Goal: Information Seeking & Learning: Find specific fact

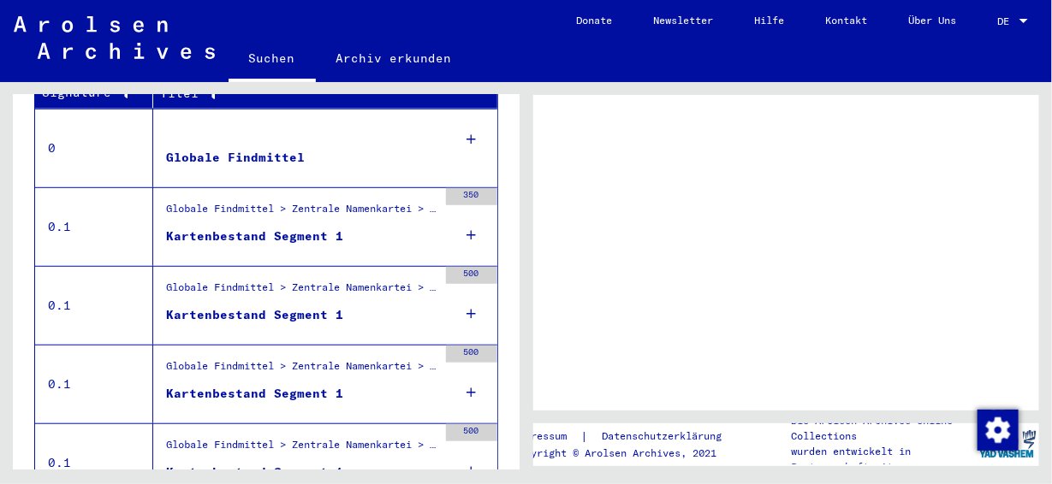
scroll to position [427, 0]
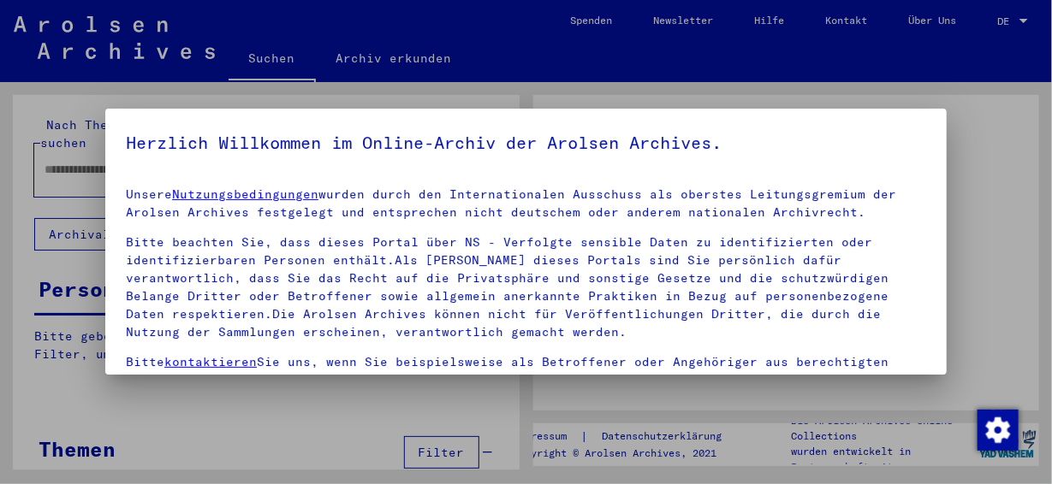
type input "*****"
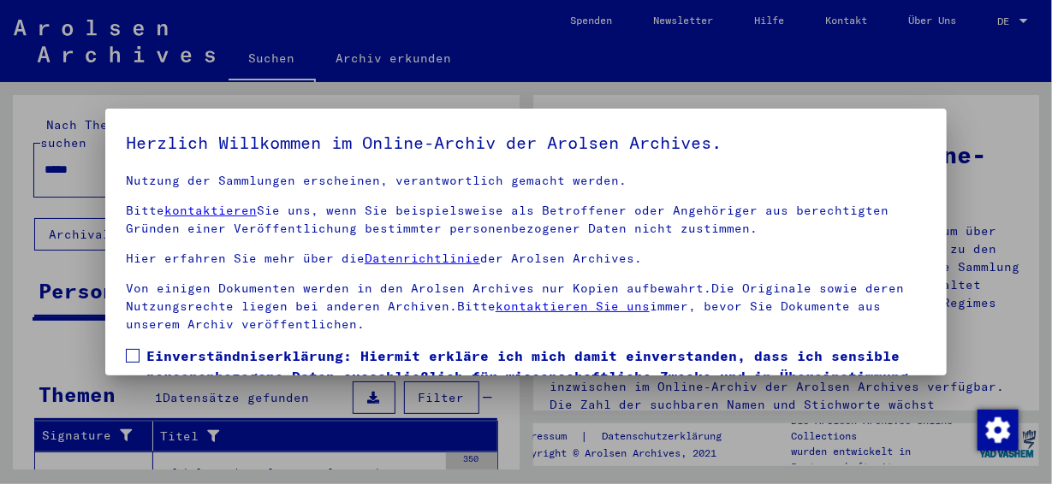
scroll to position [134, 0]
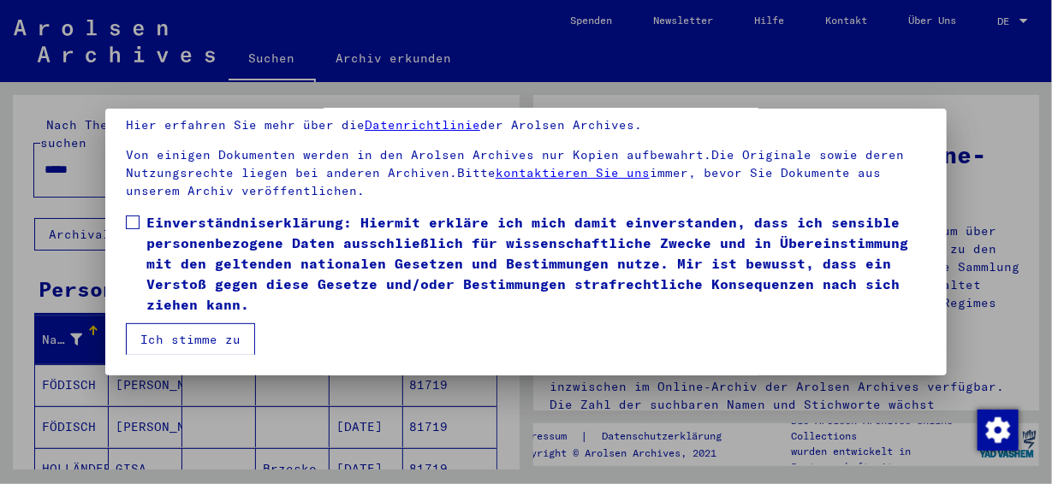
click at [194, 337] on button "Ich stimme zu" at bounding box center [190, 340] width 129 height 33
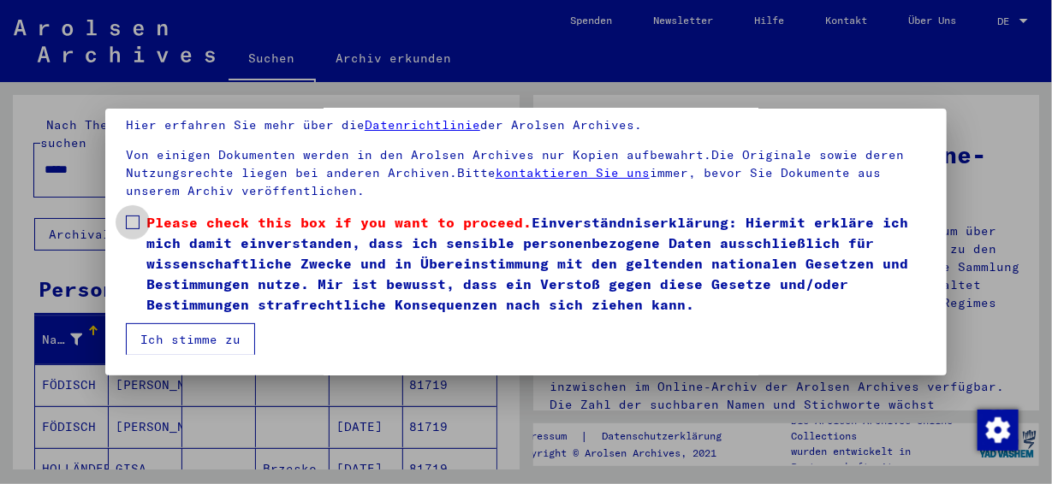
click at [134, 224] on span at bounding box center [133, 223] width 14 height 14
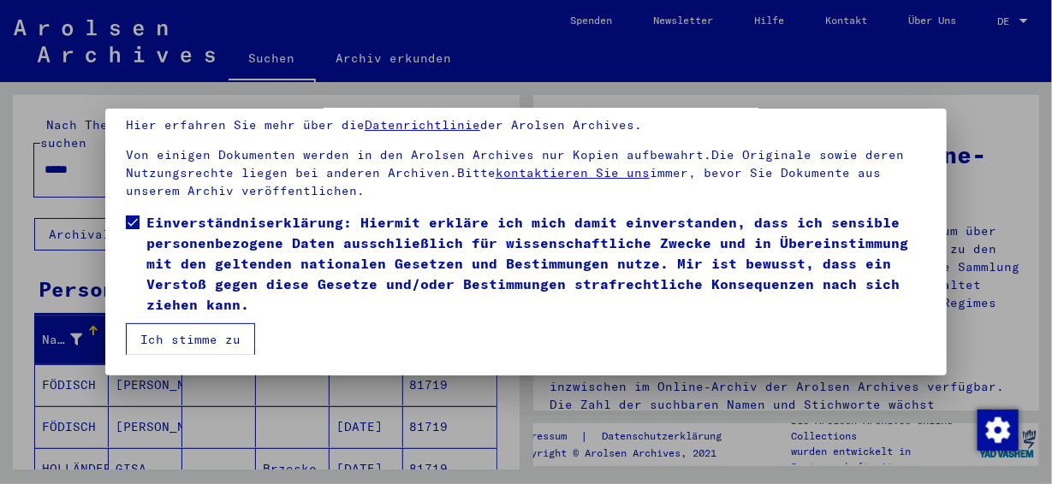
click at [206, 339] on button "Ich stimme zu" at bounding box center [190, 340] width 129 height 33
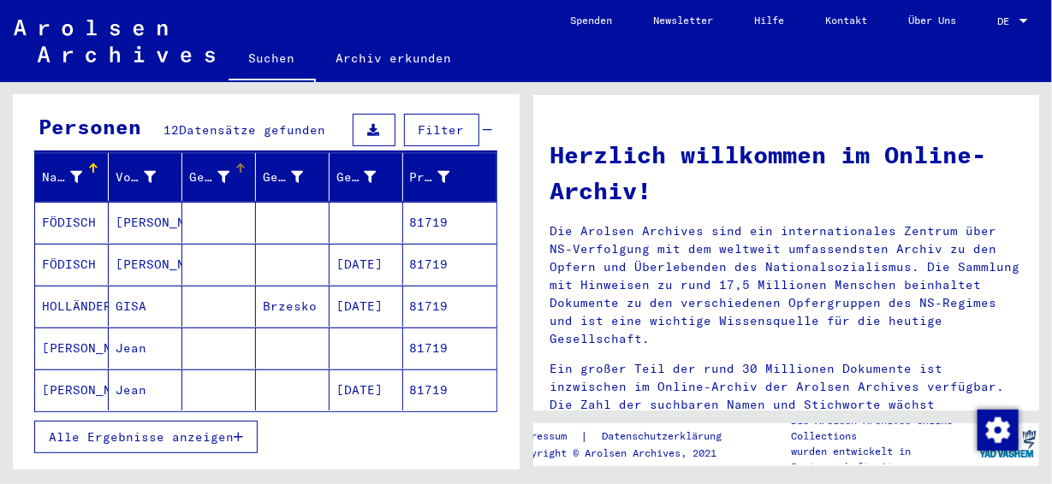
scroll to position [257, 0]
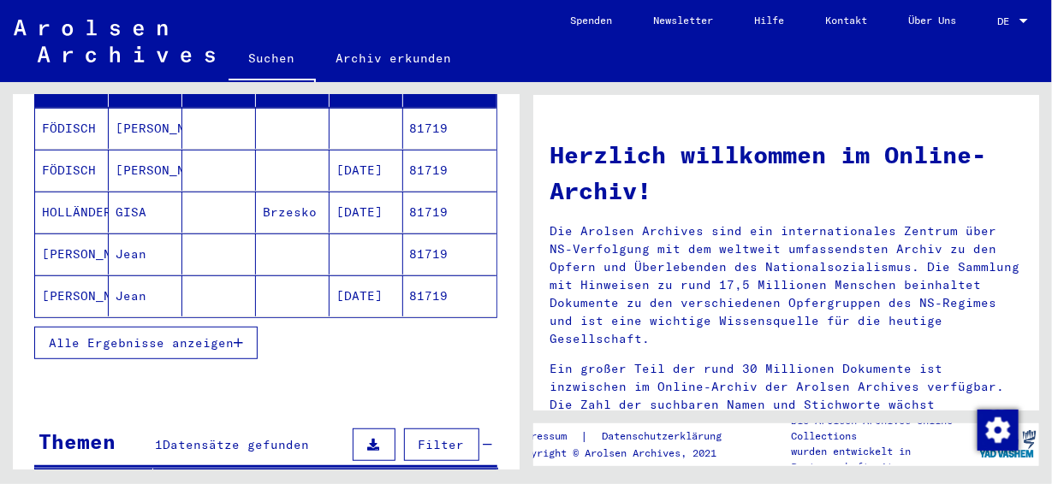
click at [237, 337] on icon "button" at bounding box center [238, 343] width 9 height 12
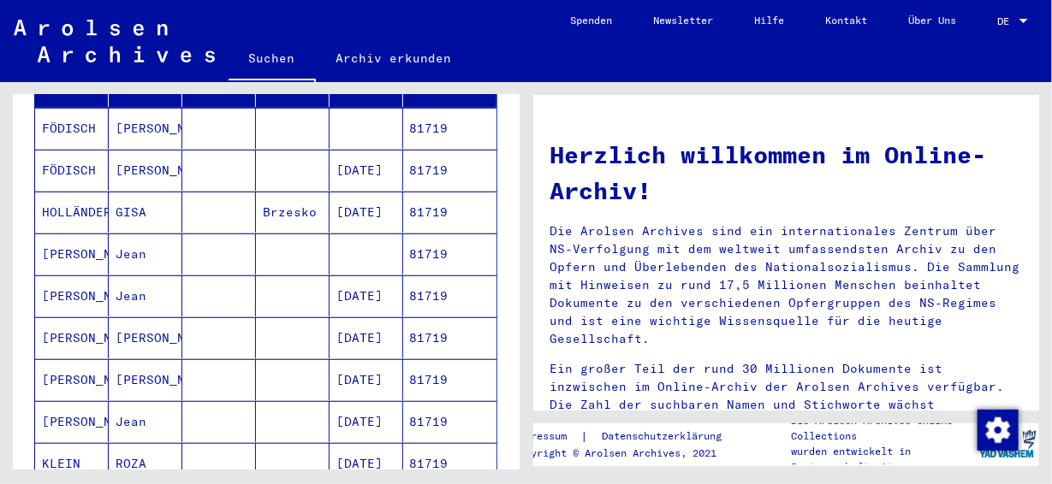
click at [404, 234] on mat-cell "81719" at bounding box center [449, 254] width 93 height 41
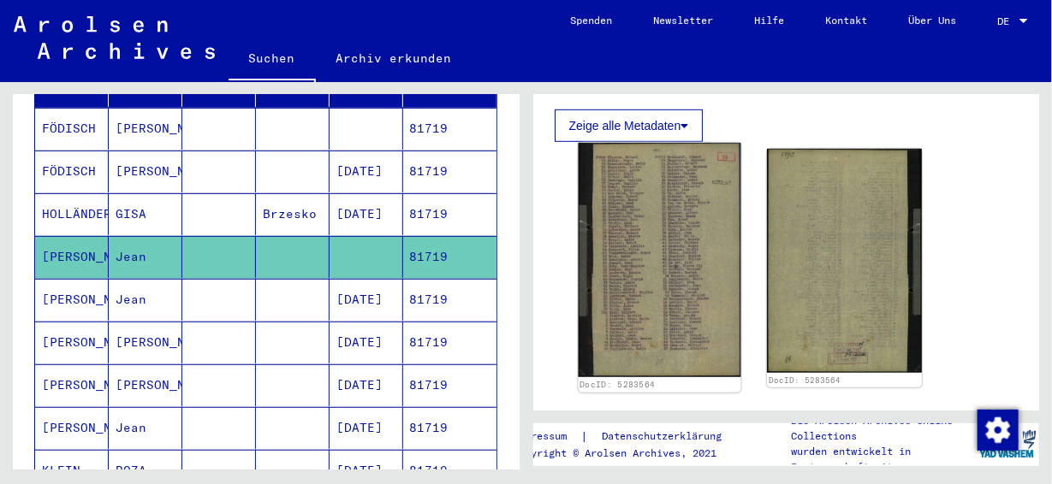
scroll to position [427, 0]
click at [637, 218] on img at bounding box center [659, 261] width 163 height 235
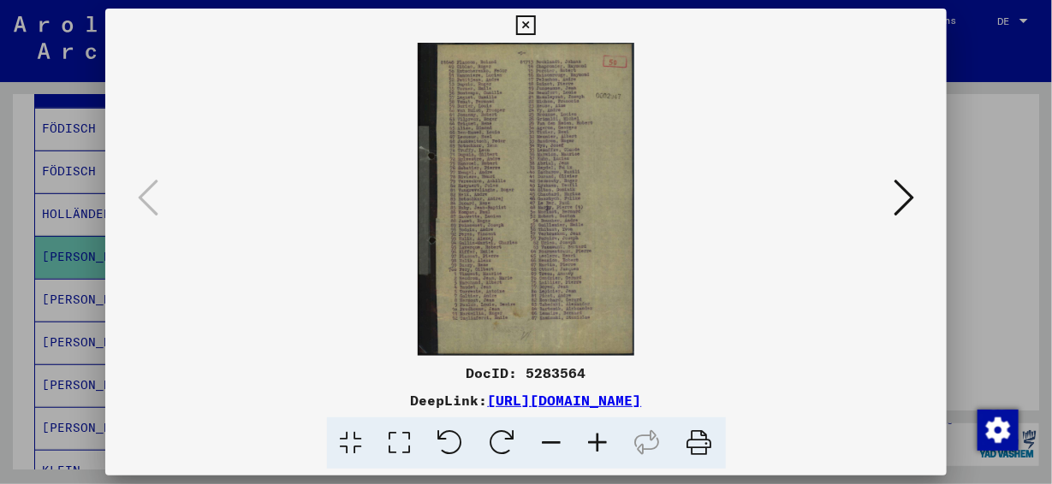
click at [896, 200] on icon at bounding box center [904, 197] width 21 height 41
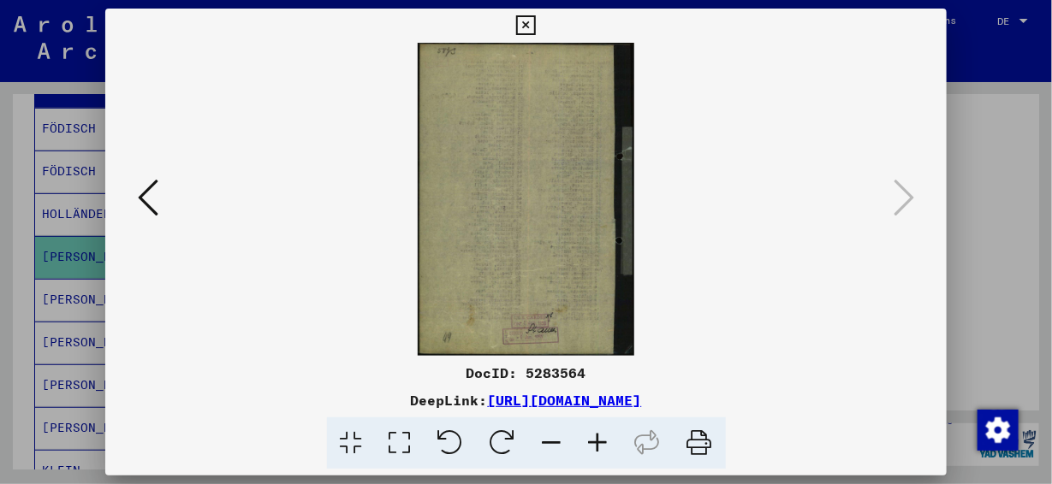
click at [526, 24] on icon at bounding box center [526, 25] width 20 height 21
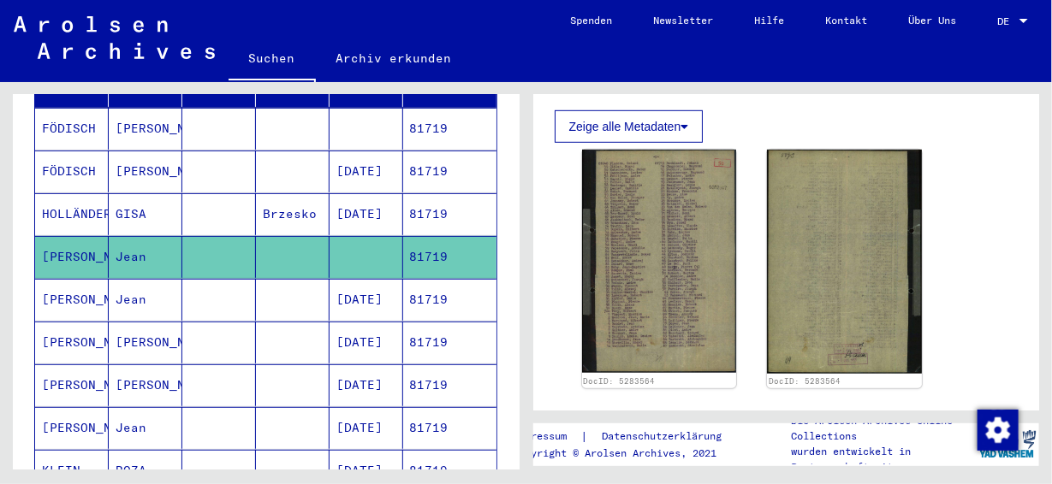
click at [421, 279] on mat-cell "81719" at bounding box center [449, 300] width 93 height 42
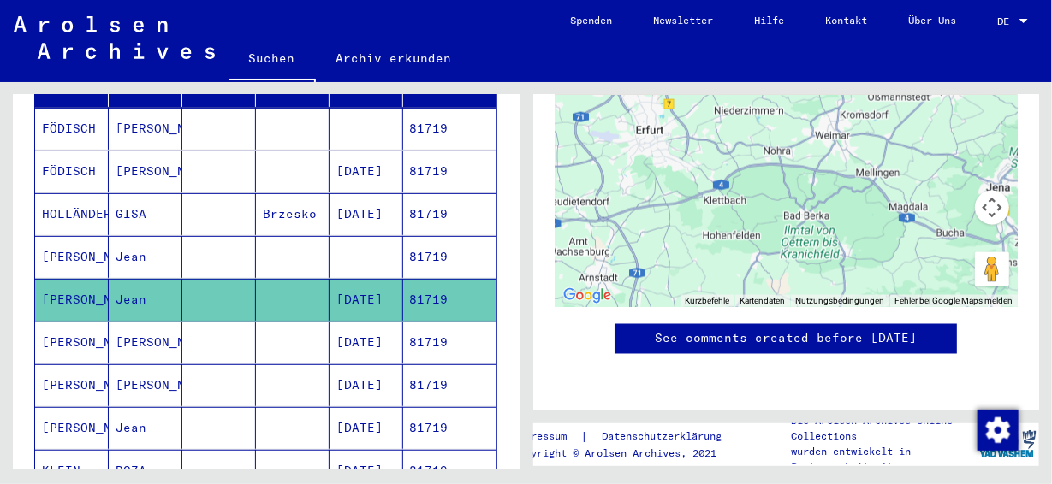
scroll to position [1112, 0]
click at [423, 322] on mat-cell "81719" at bounding box center [449, 343] width 93 height 42
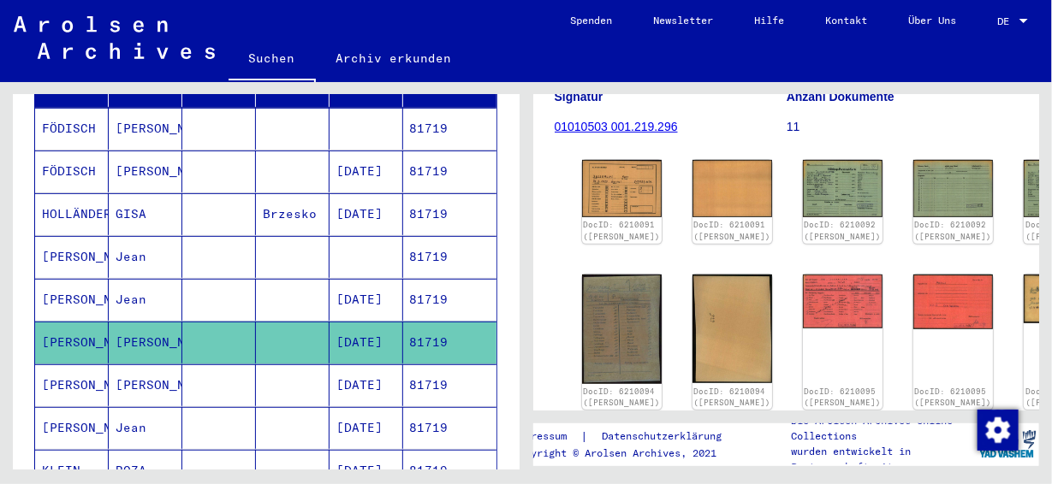
scroll to position [257, 0]
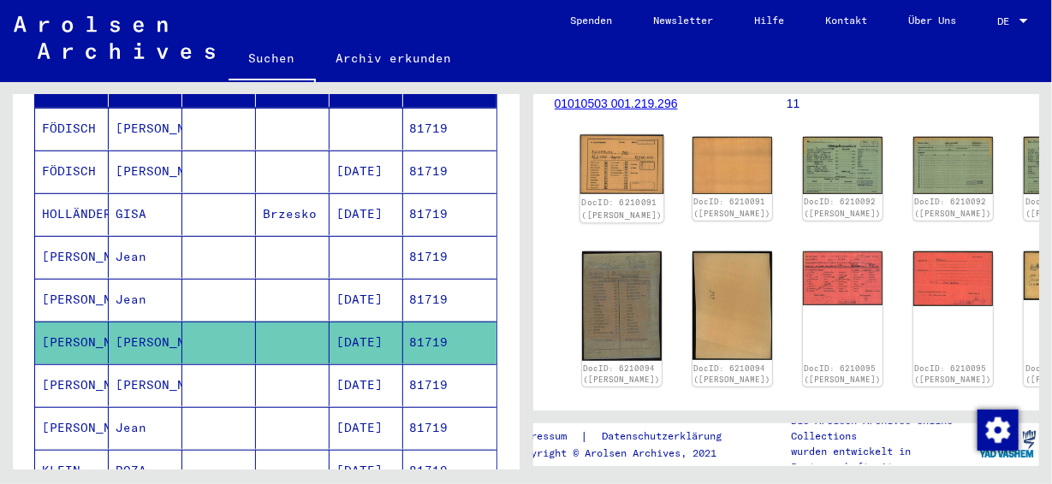
click at [609, 154] on img at bounding box center [621, 165] width 84 height 60
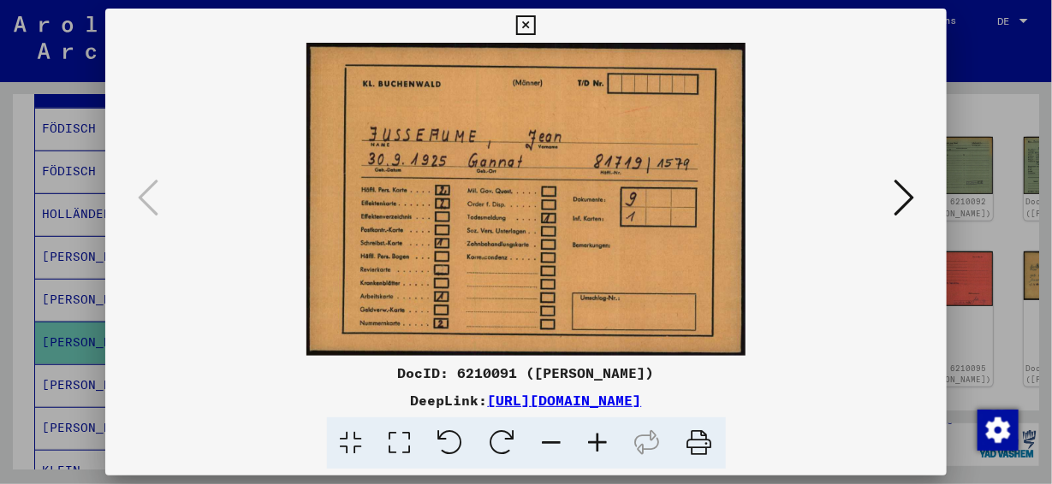
click at [897, 203] on icon at bounding box center [904, 197] width 21 height 41
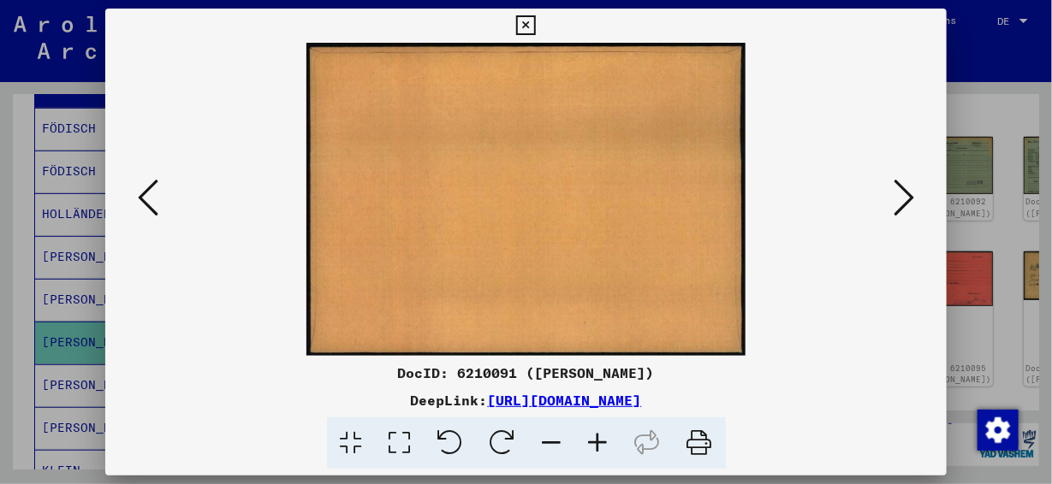
click at [897, 203] on icon at bounding box center [904, 197] width 21 height 41
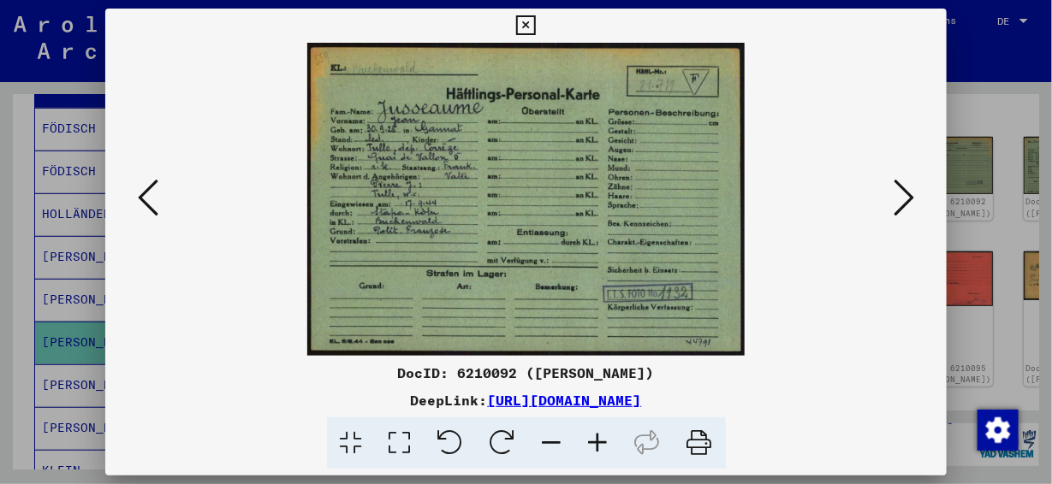
click at [897, 203] on icon at bounding box center [904, 197] width 21 height 41
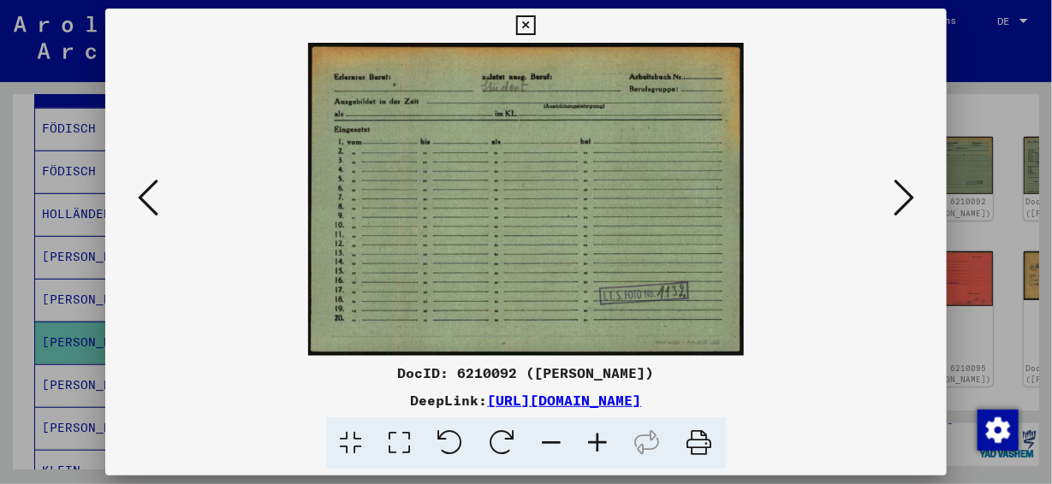
click at [896, 202] on icon at bounding box center [904, 197] width 21 height 41
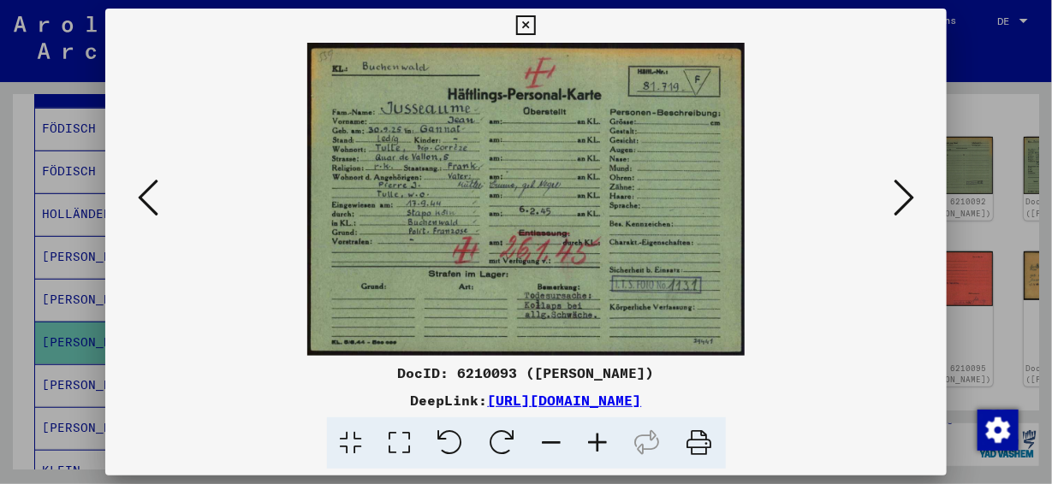
click at [899, 199] on icon at bounding box center [904, 197] width 21 height 41
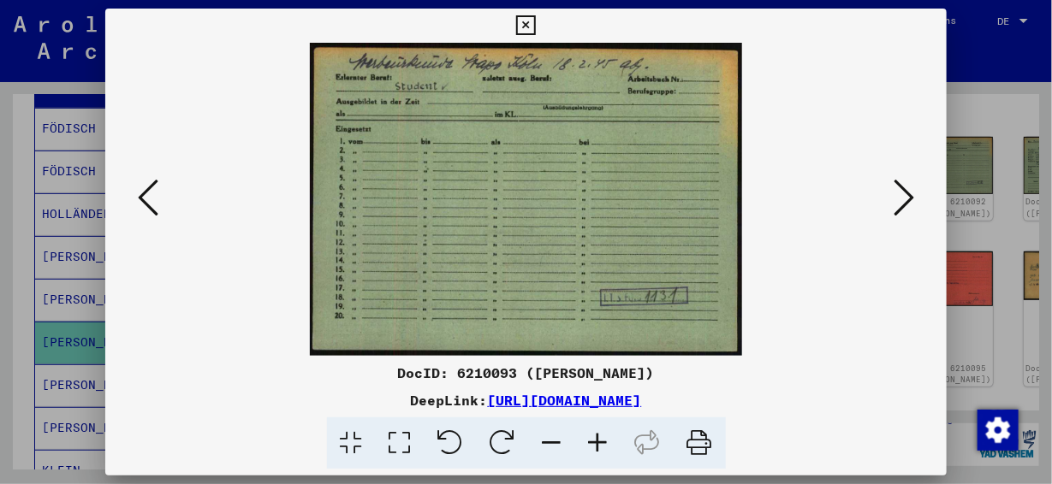
click at [899, 199] on icon at bounding box center [904, 197] width 21 height 41
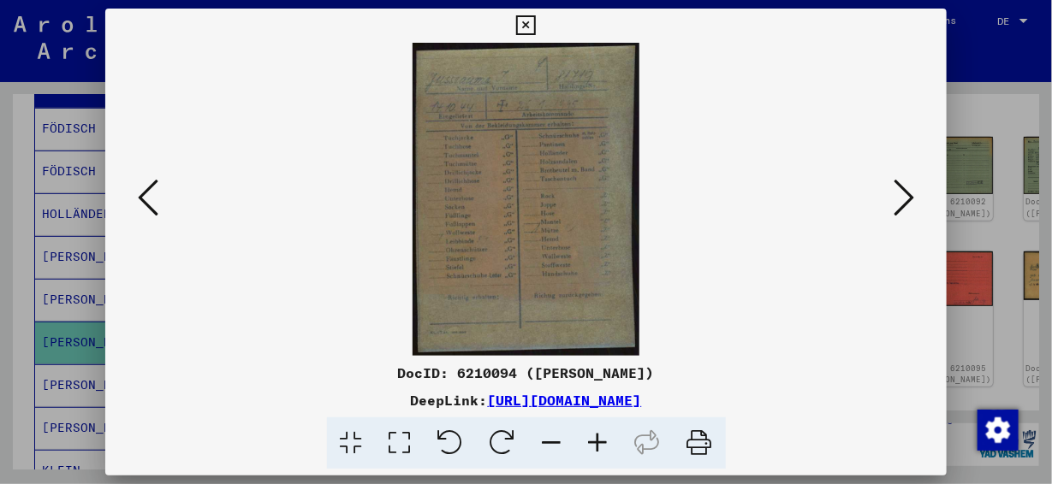
click at [900, 199] on icon at bounding box center [904, 197] width 21 height 41
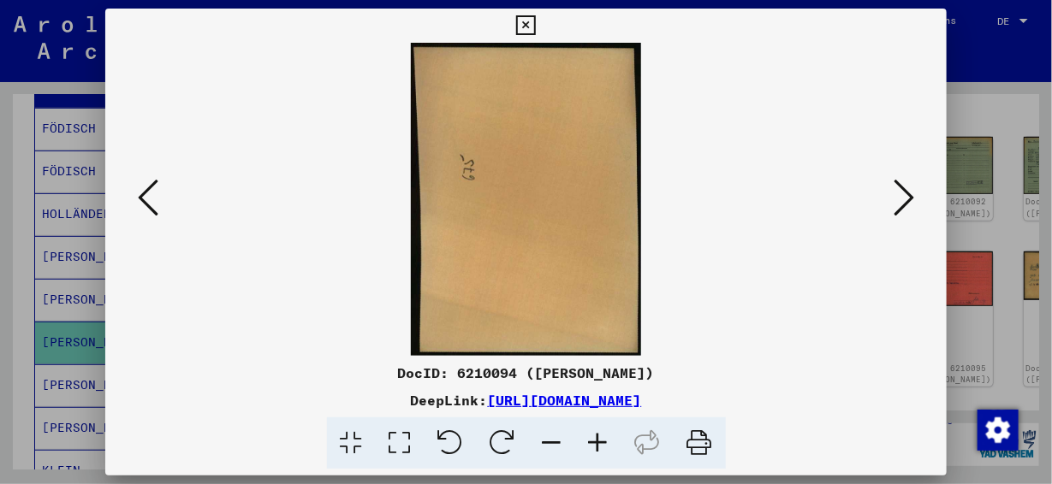
click at [900, 199] on icon at bounding box center [904, 197] width 21 height 41
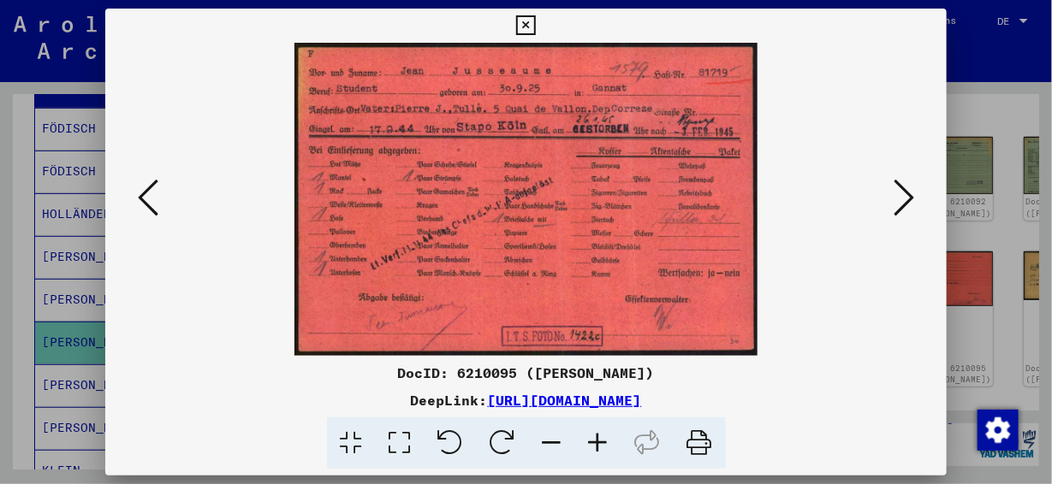
click at [900, 199] on icon at bounding box center [904, 197] width 21 height 41
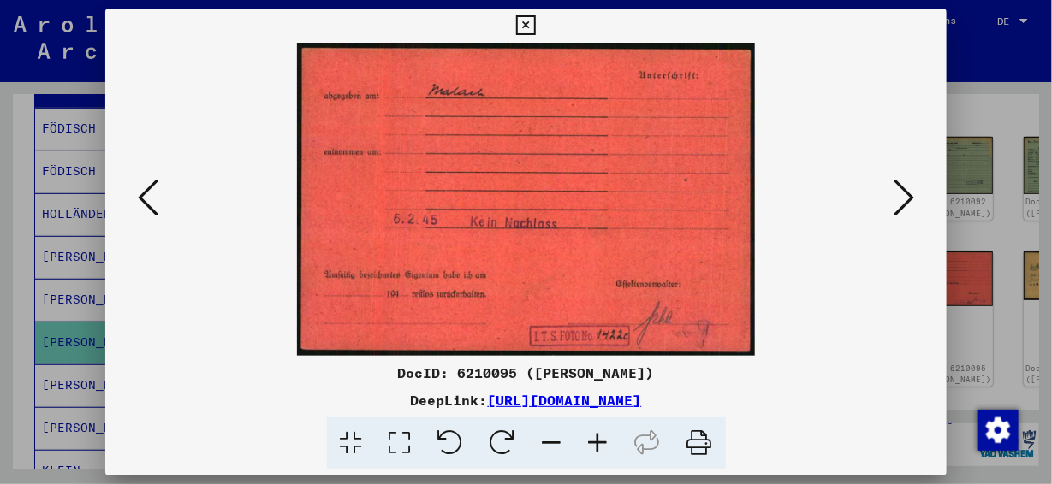
click at [900, 198] on icon at bounding box center [904, 197] width 21 height 41
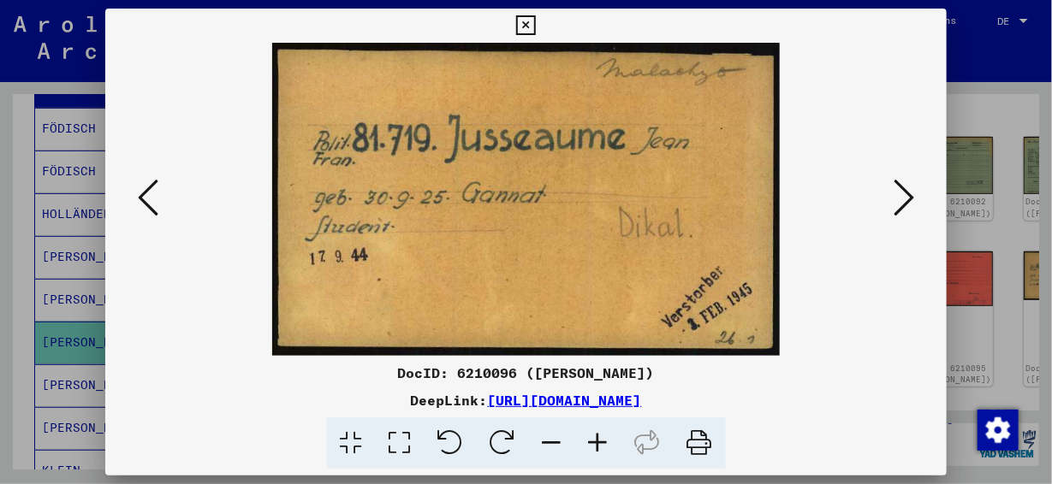
click at [900, 198] on icon at bounding box center [904, 197] width 21 height 41
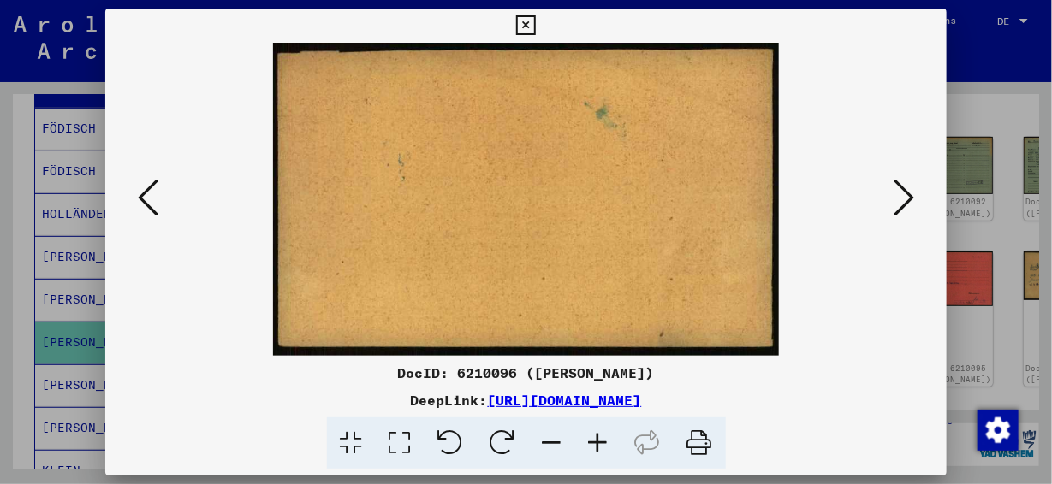
click at [900, 198] on icon at bounding box center [904, 197] width 21 height 41
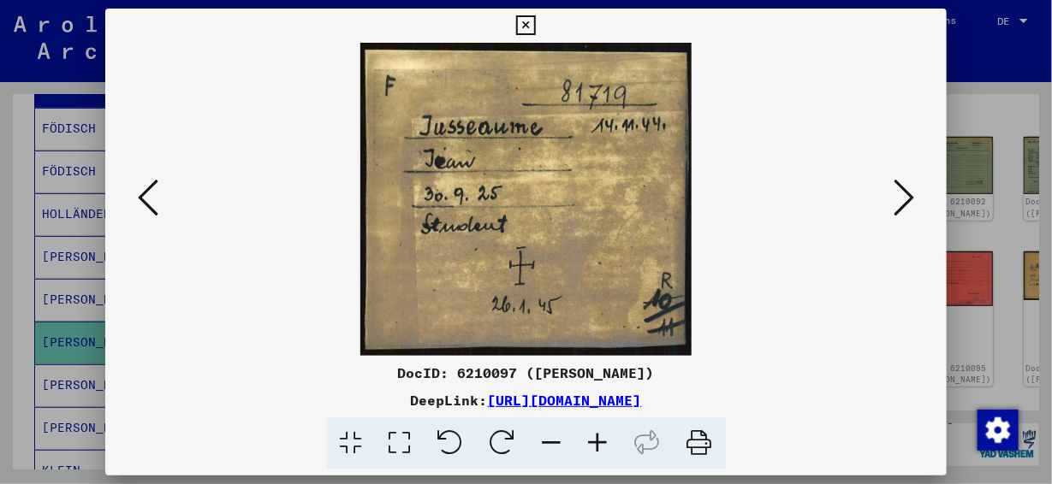
click at [896, 198] on icon at bounding box center [904, 197] width 21 height 41
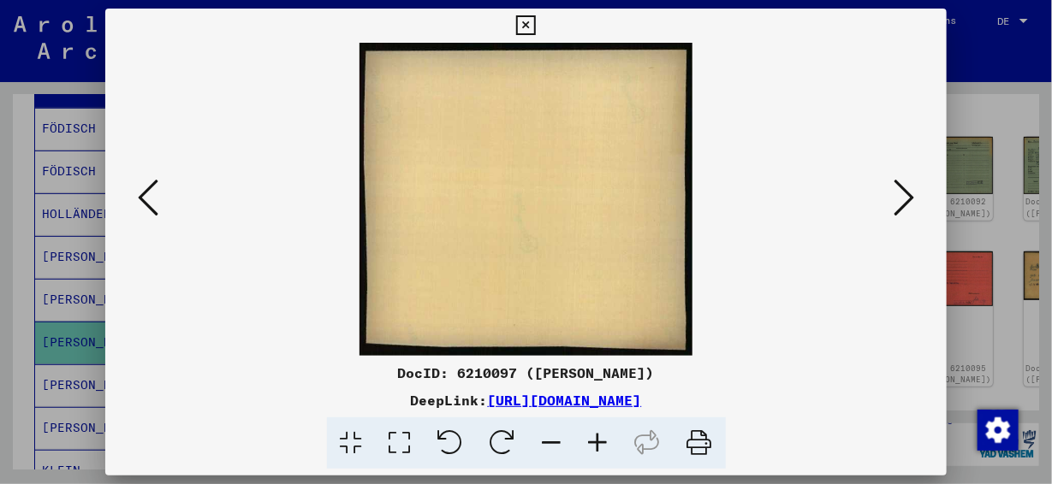
click at [896, 198] on icon at bounding box center [904, 197] width 21 height 41
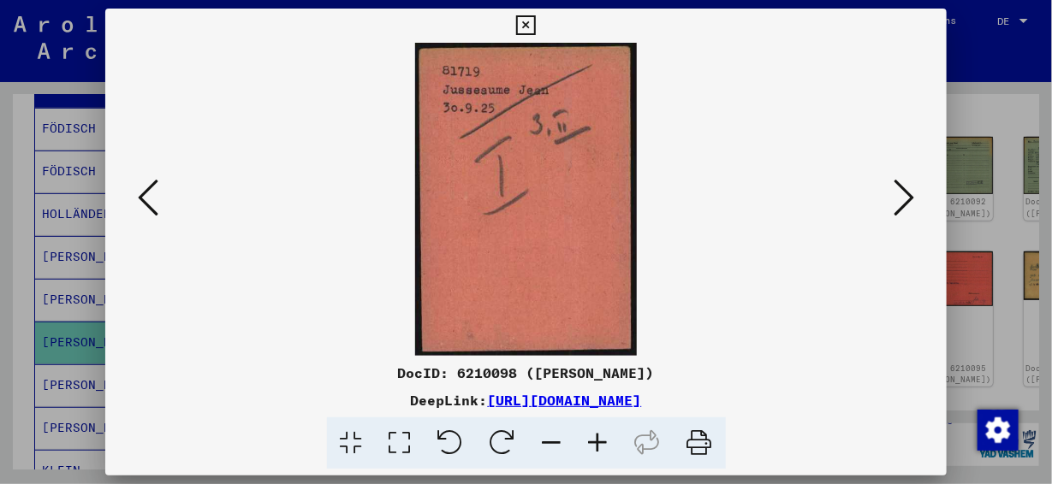
click at [897, 197] on icon at bounding box center [904, 197] width 21 height 41
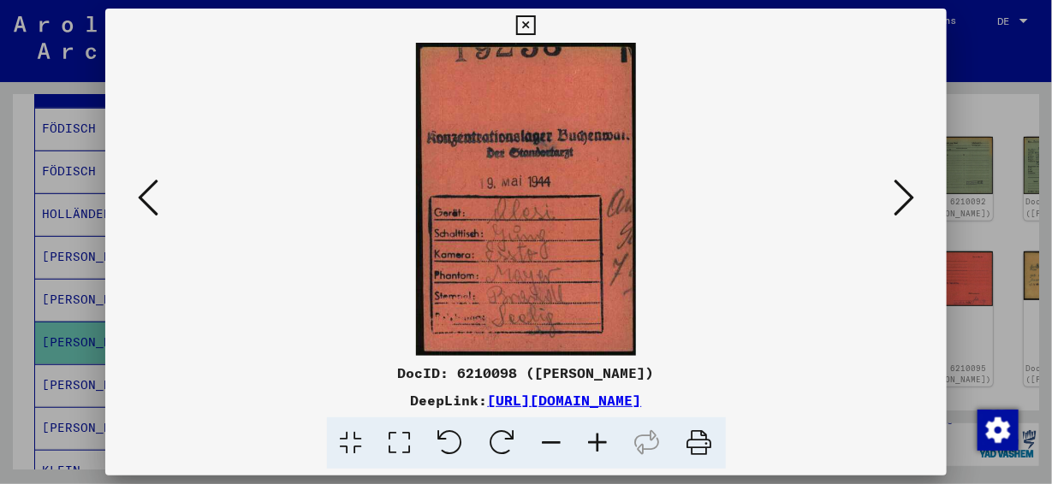
click at [897, 197] on icon at bounding box center [904, 197] width 21 height 41
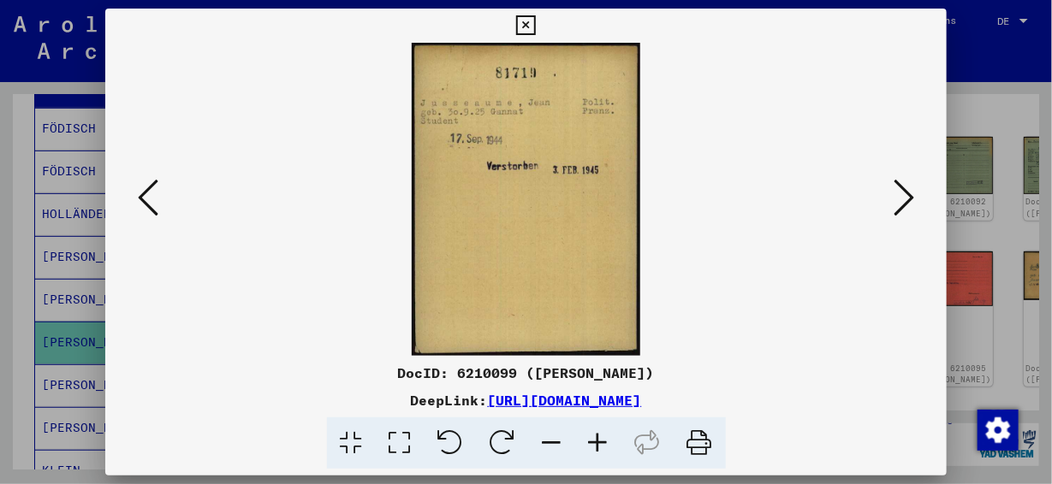
click at [897, 197] on icon at bounding box center [904, 197] width 21 height 41
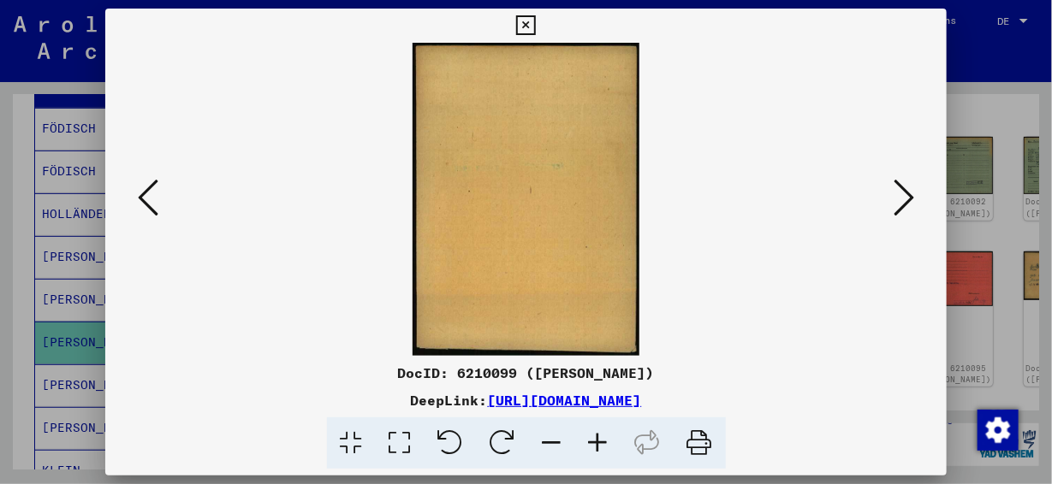
click at [897, 197] on icon at bounding box center [904, 197] width 21 height 41
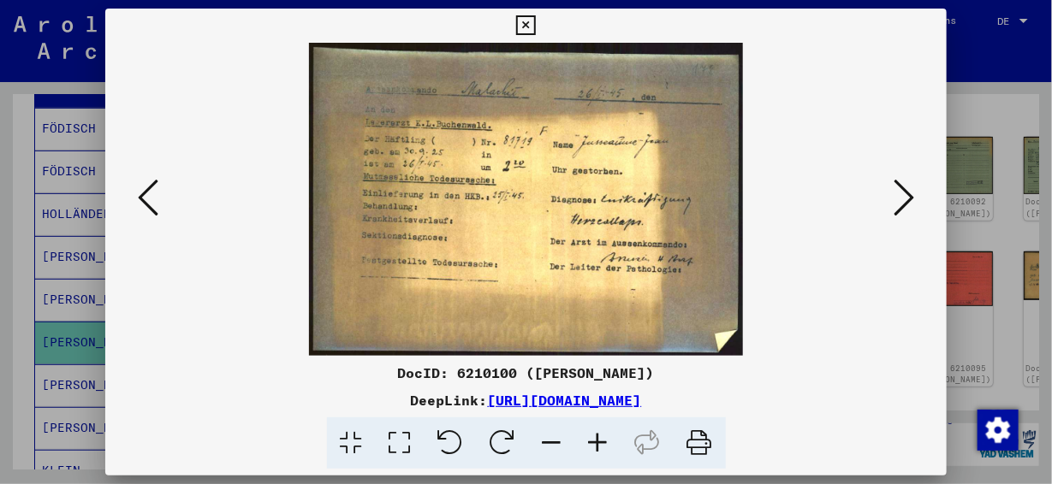
click at [899, 195] on icon at bounding box center [904, 197] width 21 height 41
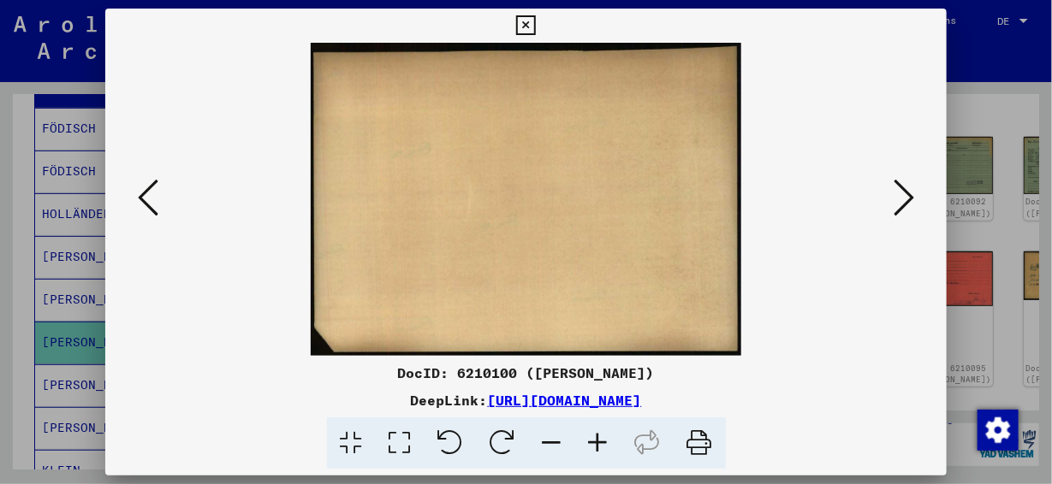
click at [899, 195] on icon at bounding box center [904, 197] width 21 height 41
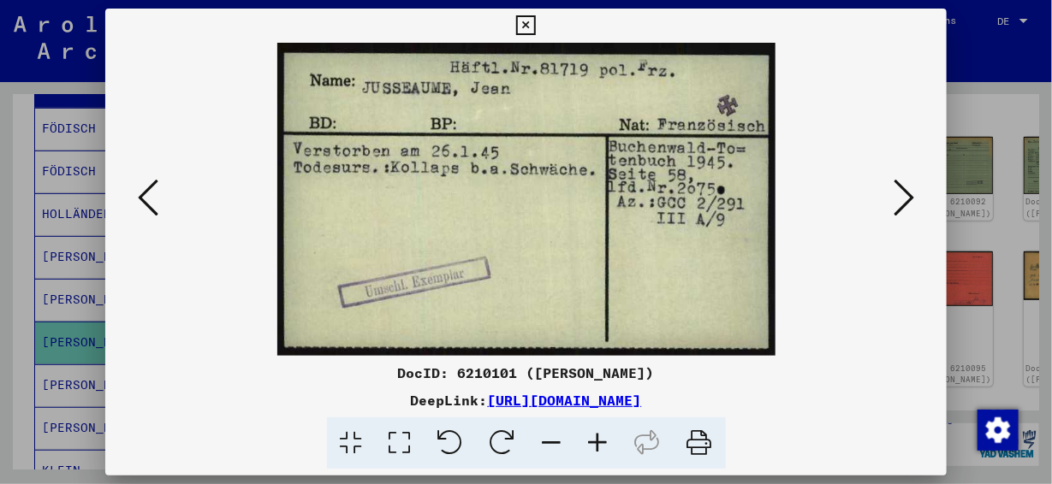
click at [894, 193] on icon at bounding box center [904, 197] width 21 height 41
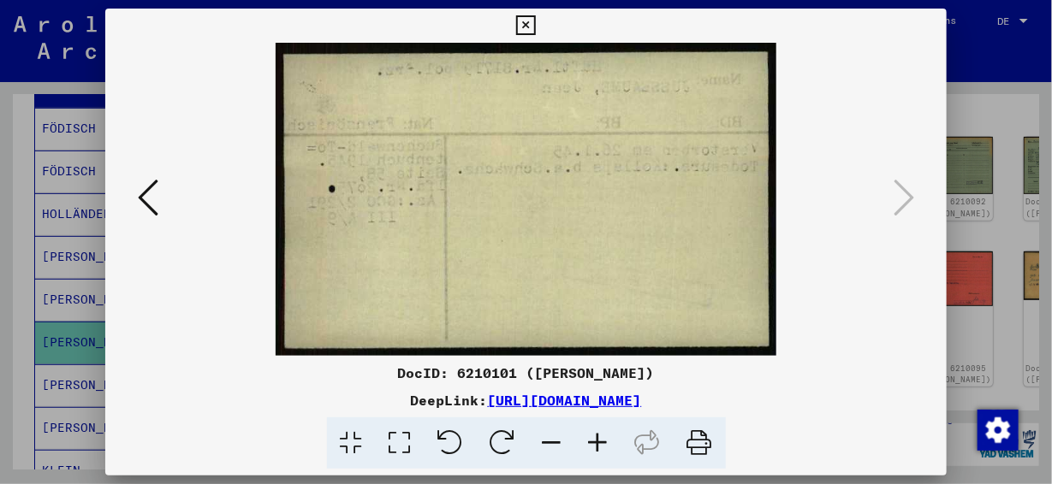
click at [994, 112] on div at bounding box center [526, 242] width 1052 height 484
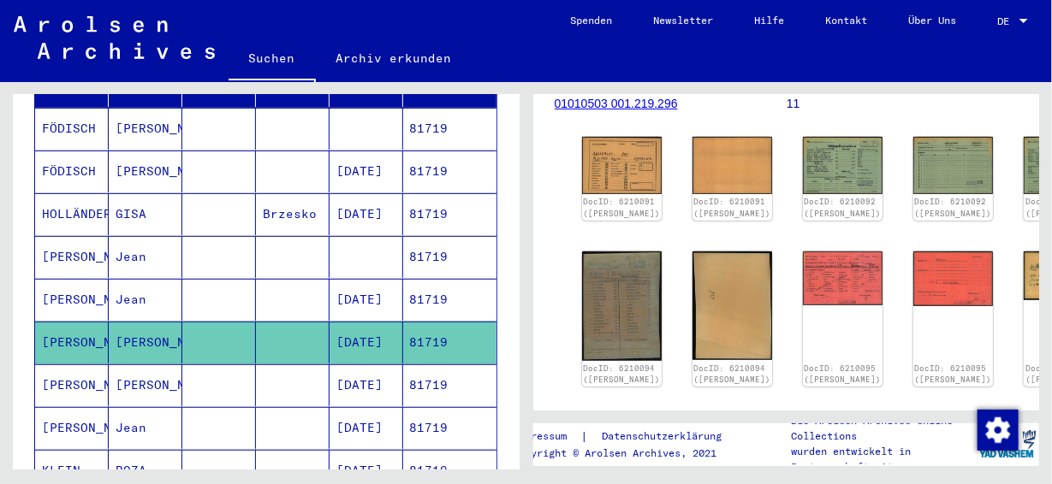
click at [419, 365] on mat-cell "81719" at bounding box center [449, 386] width 93 height 42
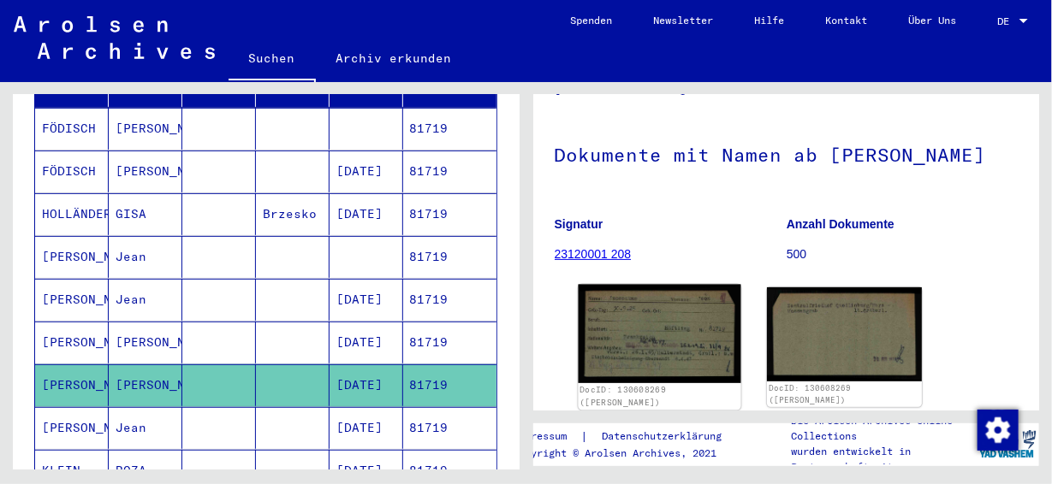
scroll to position [257, 0]
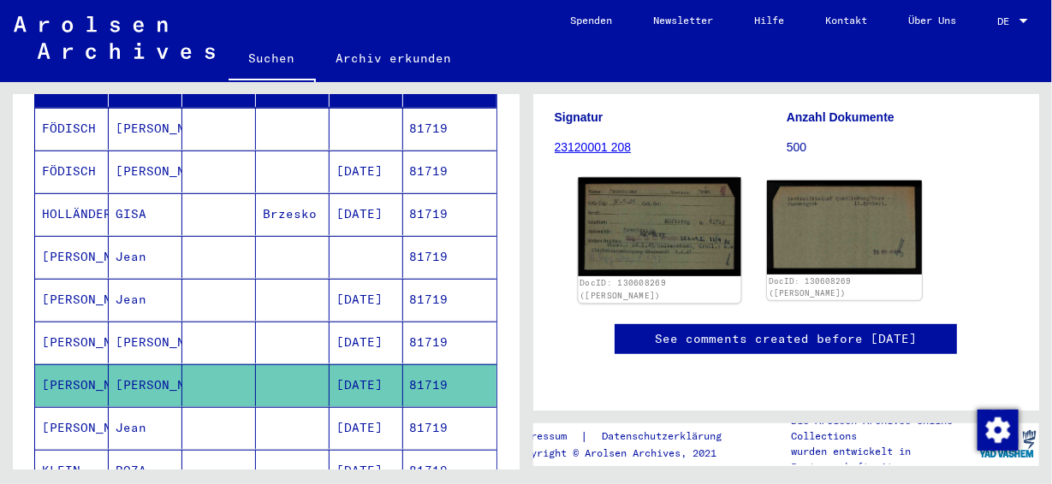
click at [623, 184] on img at bounding box center [659, 227] width 163 height 98
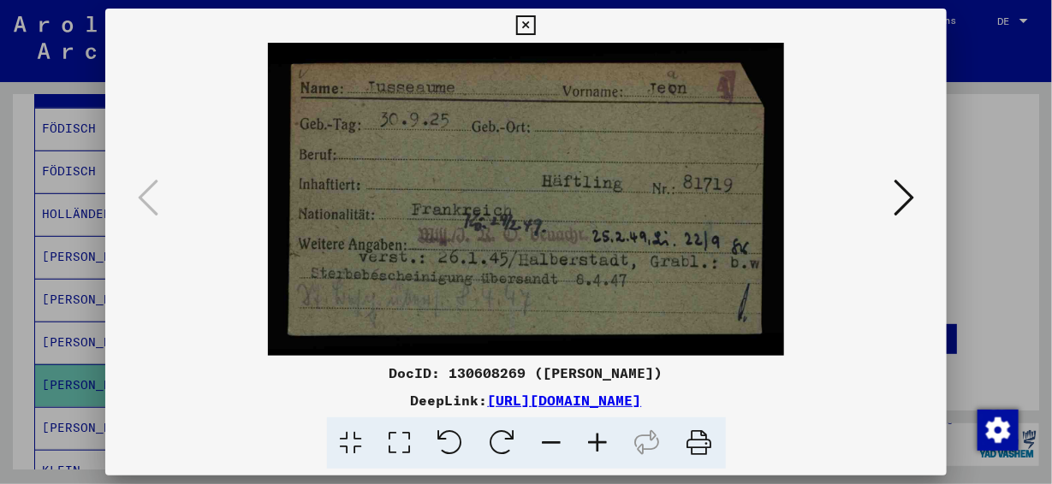
click at [905, 194] on icon at bounding box center [904, 197] width 21 height 41
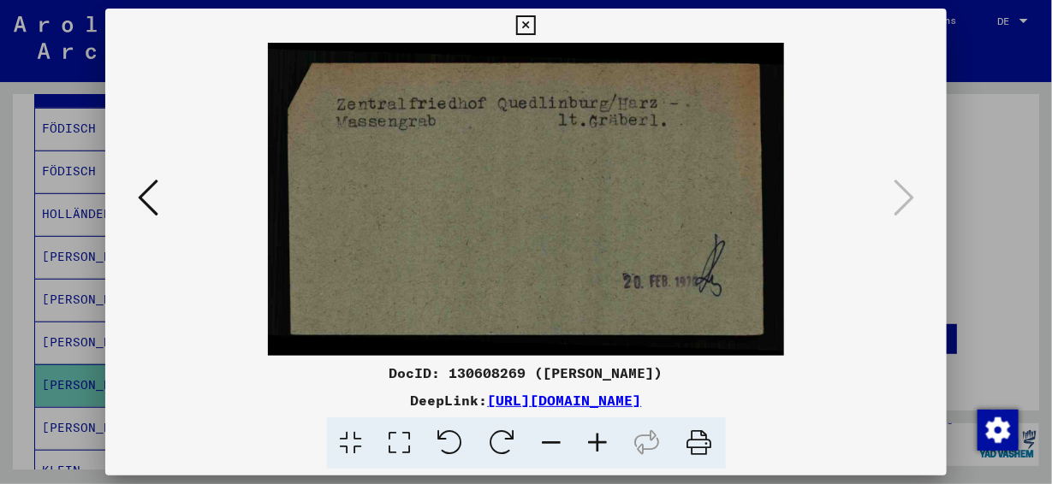
click at [1001, 158] on div at bounding box center [526, 242] width 1052 height 484
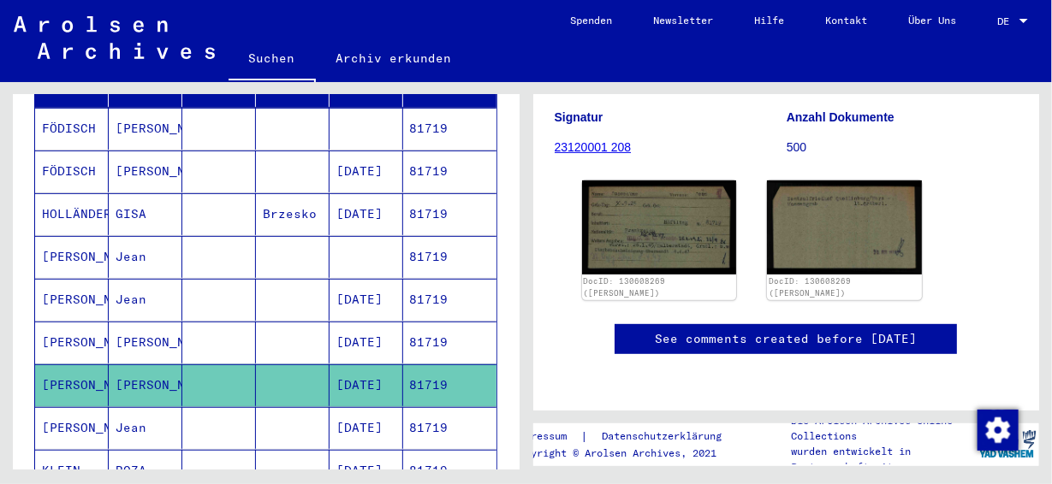
click at [421, 407] on mat-cell "81719" at bounding box center [449, 428] width 93 height 42
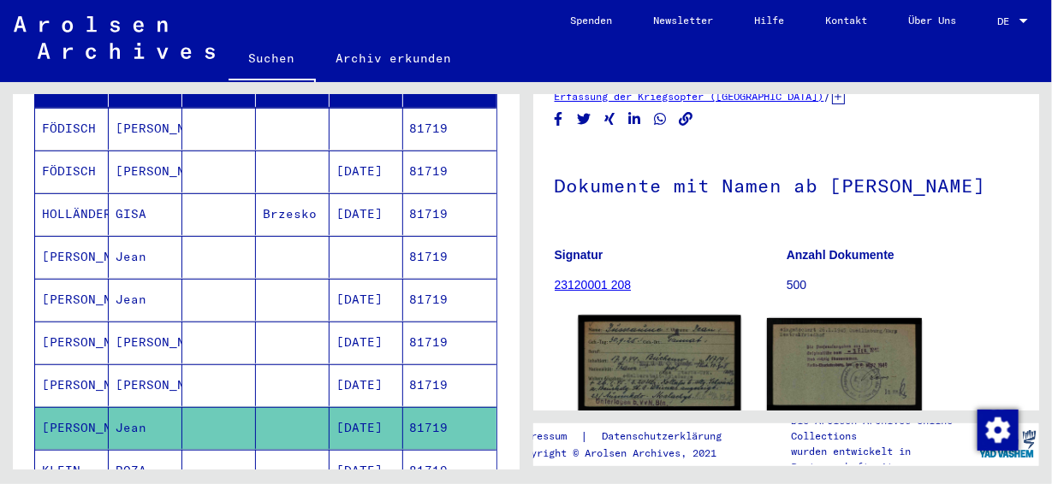
scroll to position [171, 0]
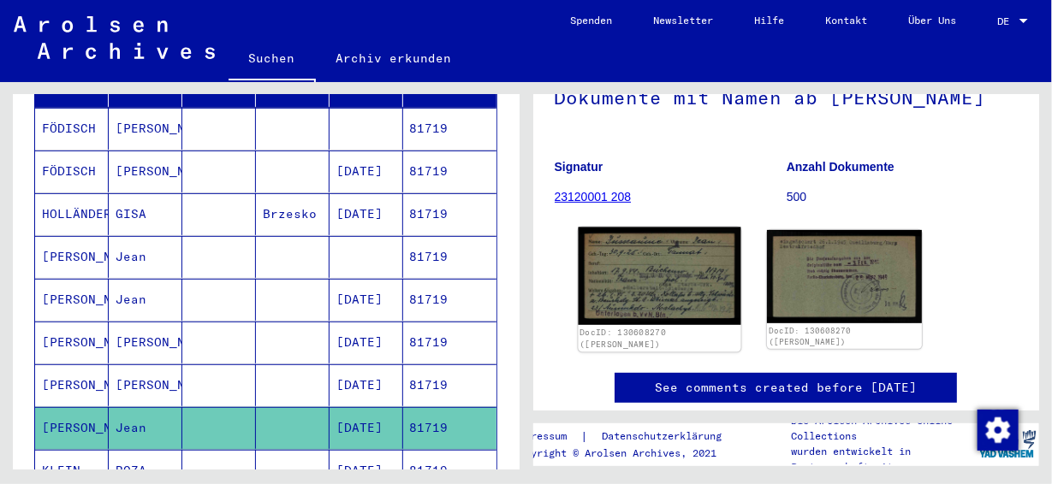
click at [658, 260] on img at bounding box center [659, 277] width 163 height 98
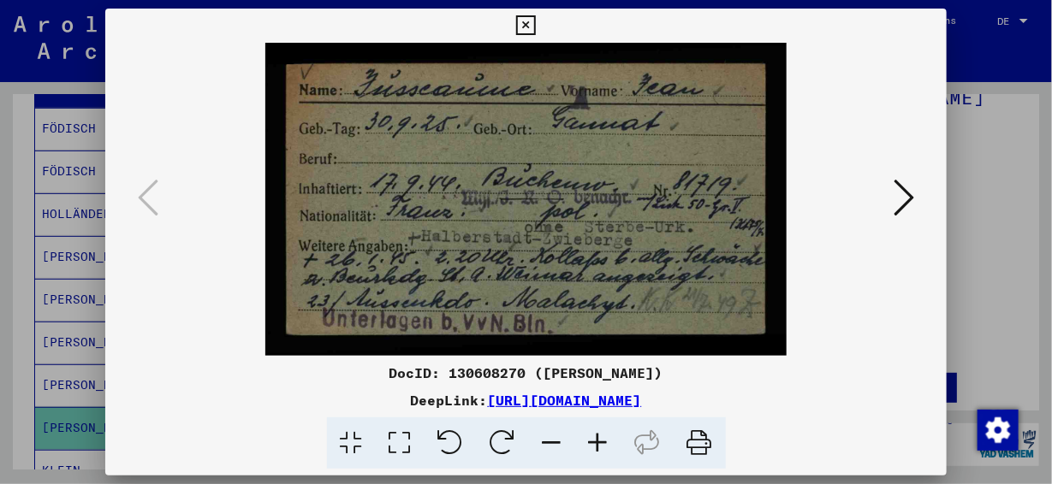
click at [900, 198] on icon at bounding box center [904, 197] width 21 height 41
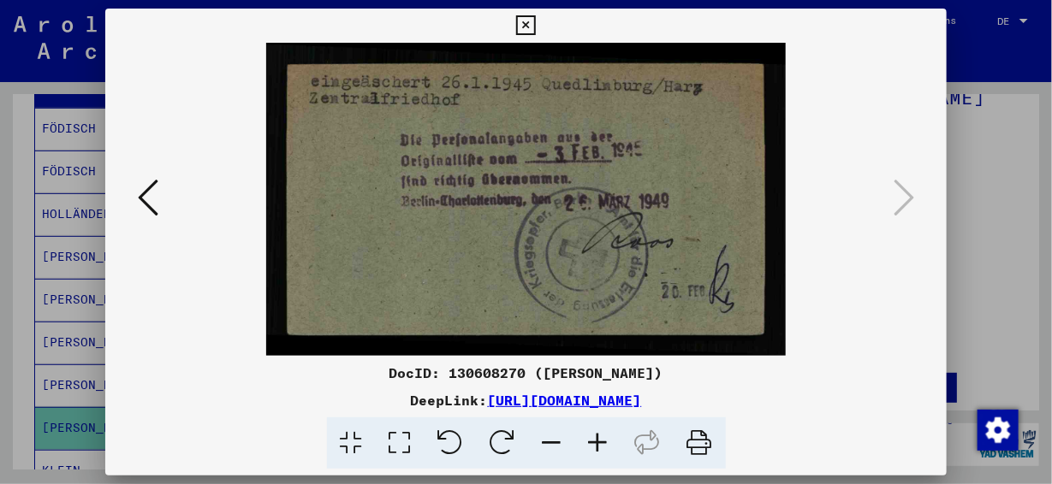
click at [971, 140] on div at bounding box center [526, 242] width 1052 height 484
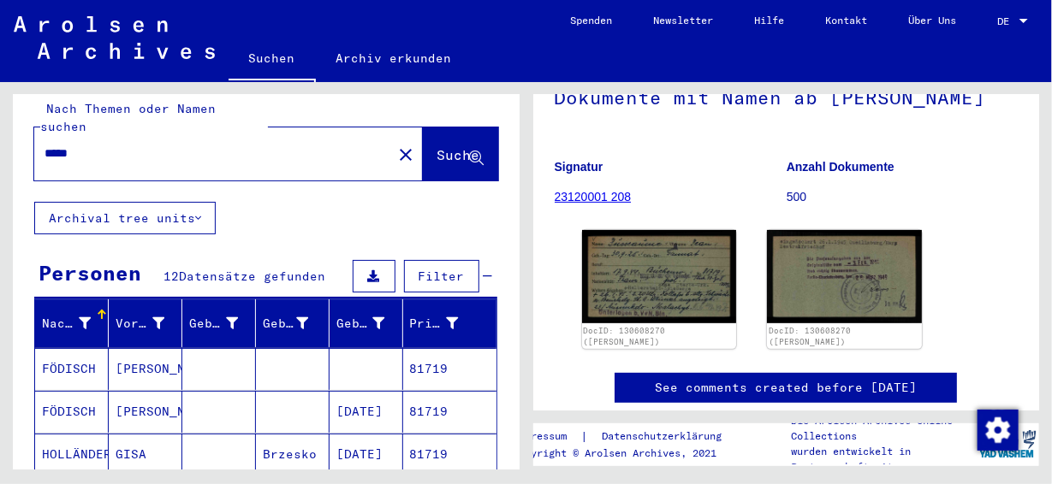
scroll to position [0, 0]
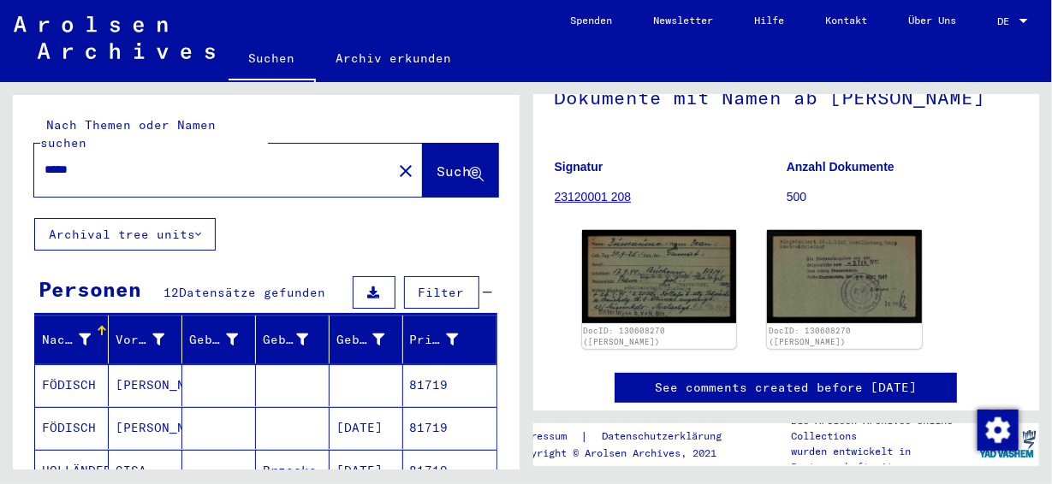
click at [85, 161] on input "*****" at bounding box center [213, 170] width 337 height 18
